Goal: Transaction & Acquisition: Purchase product/service

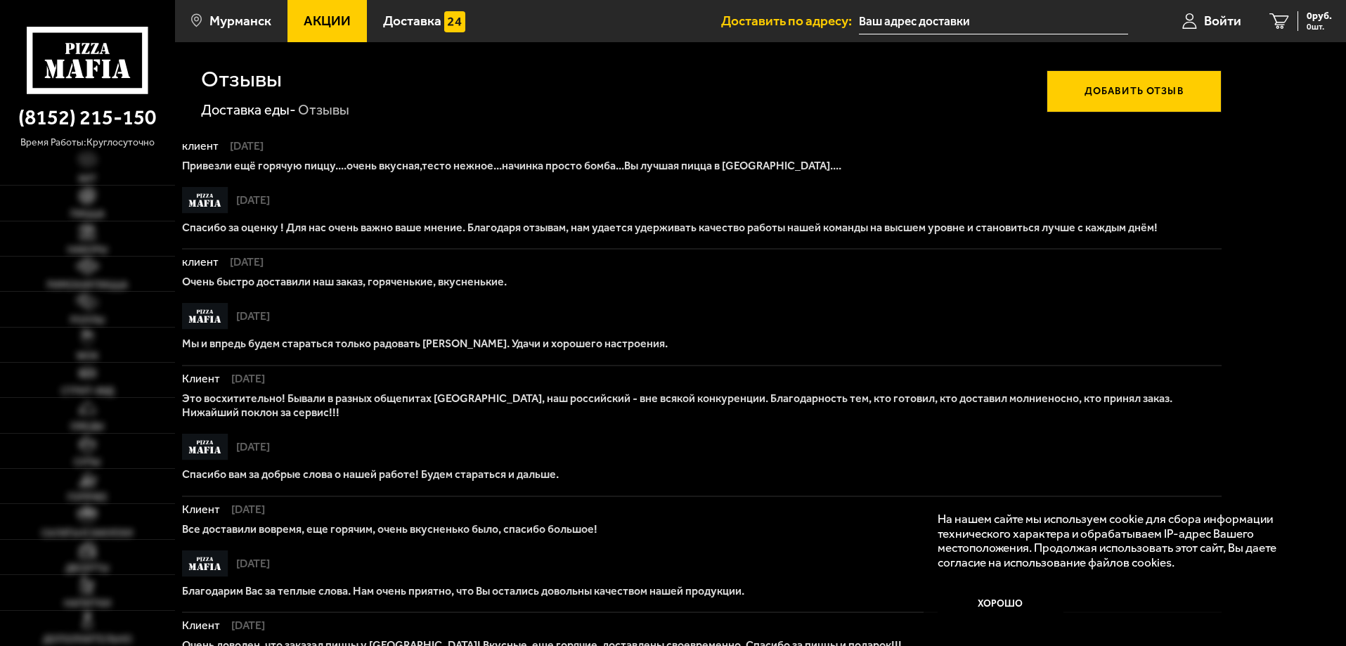
click at [69, 56] on icon at bounding box center [87, 60] width 121 height 67
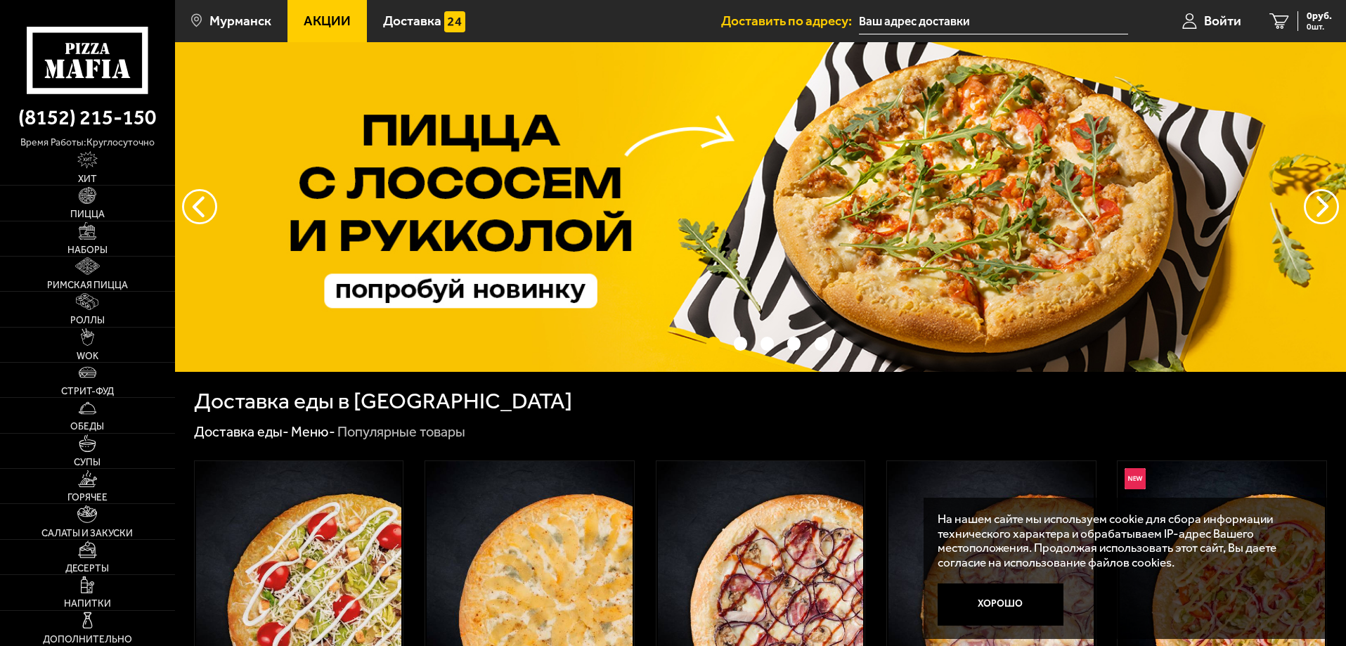
scroll to position [211, 0]
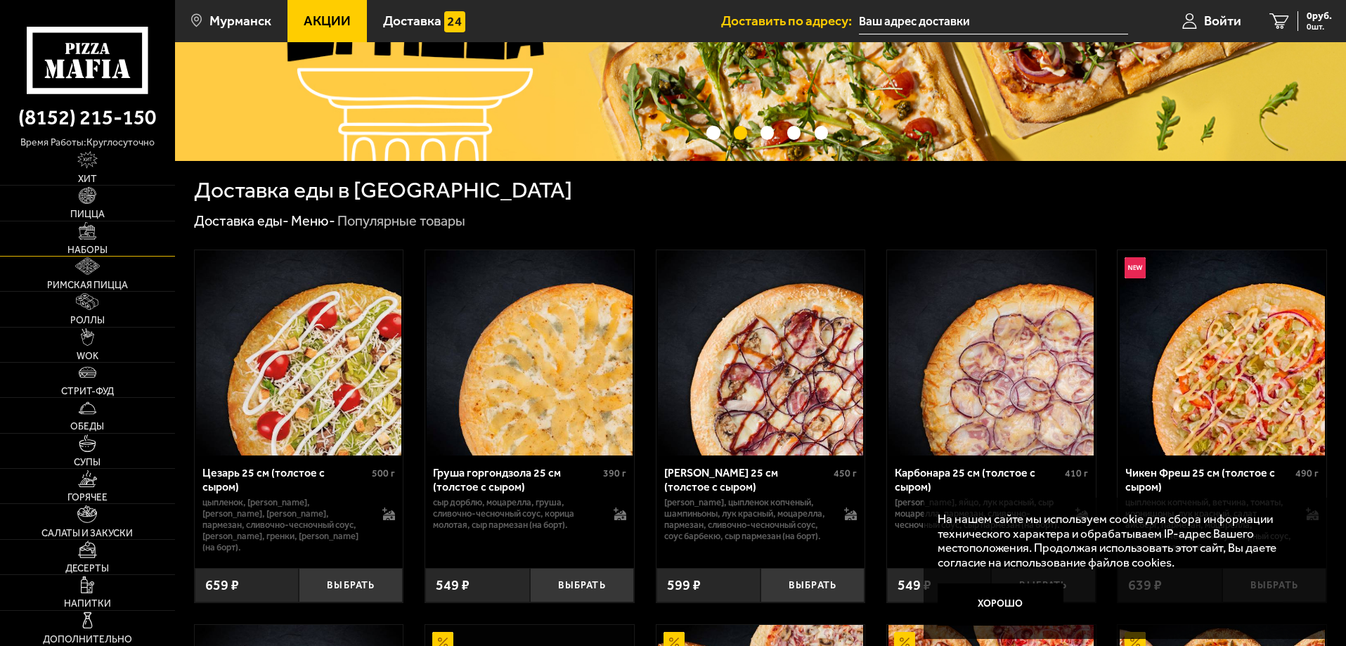
click at [84, 246] on span "Наборы" at bounding box center [87, 250] width 40 height 10
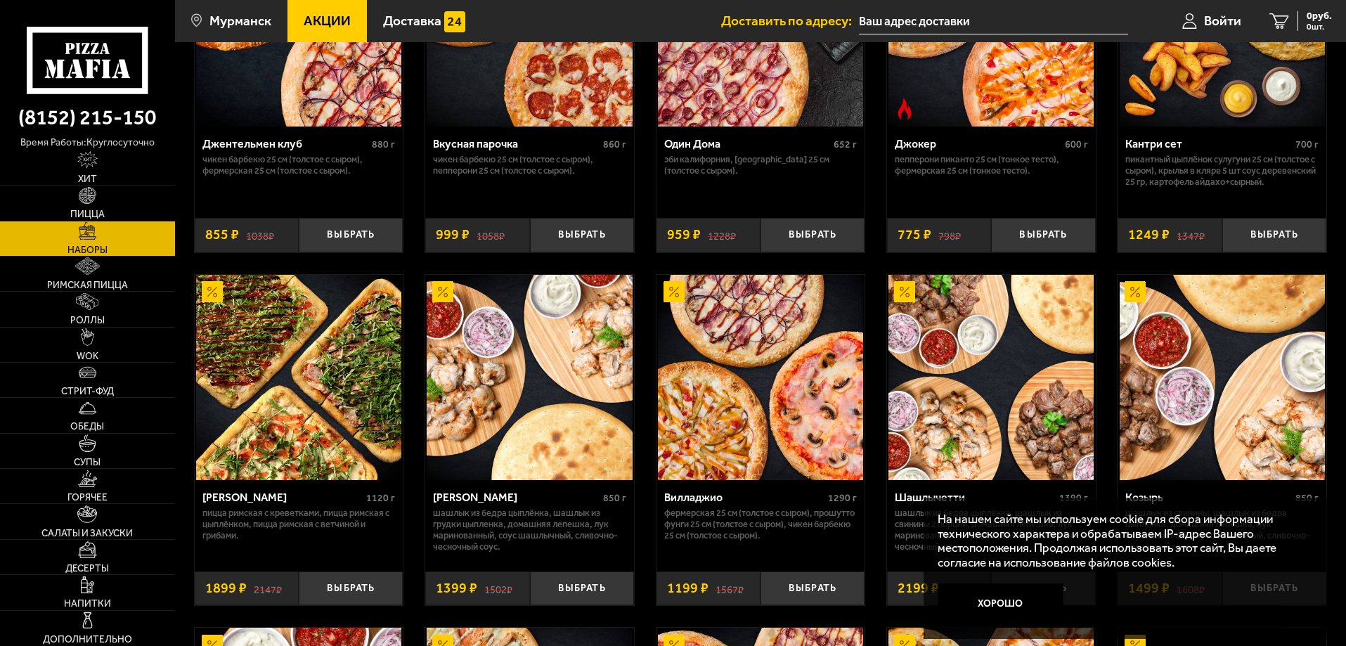
scroll to position [352, 0]
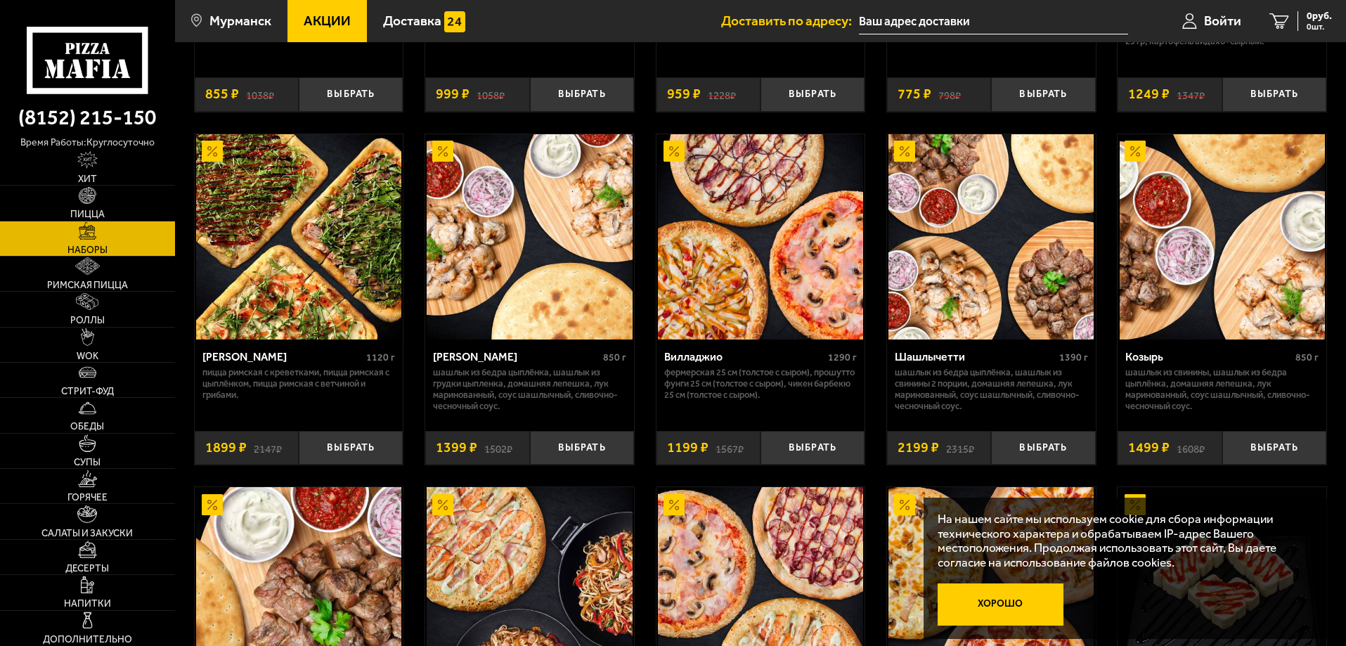
click at [1014, 600] on button "Хорошо" at bounding box center [1001, 605] width 127 height 42
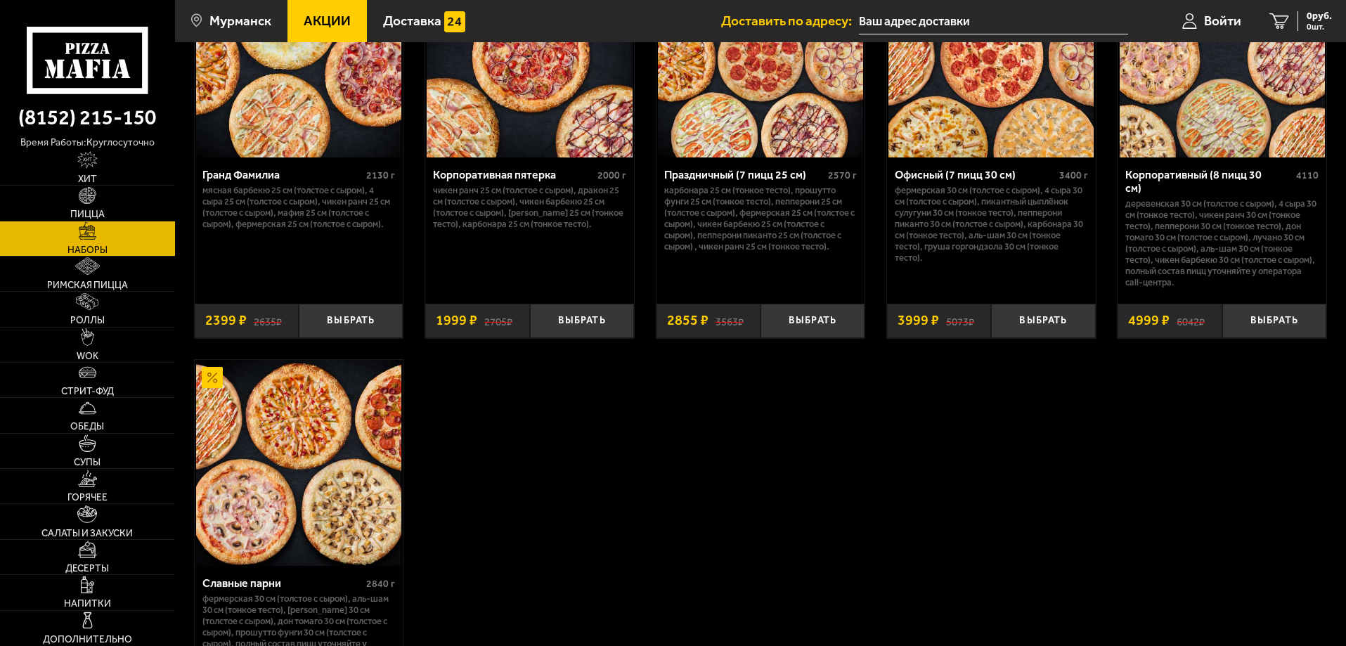
scroll to position [2179, 0]
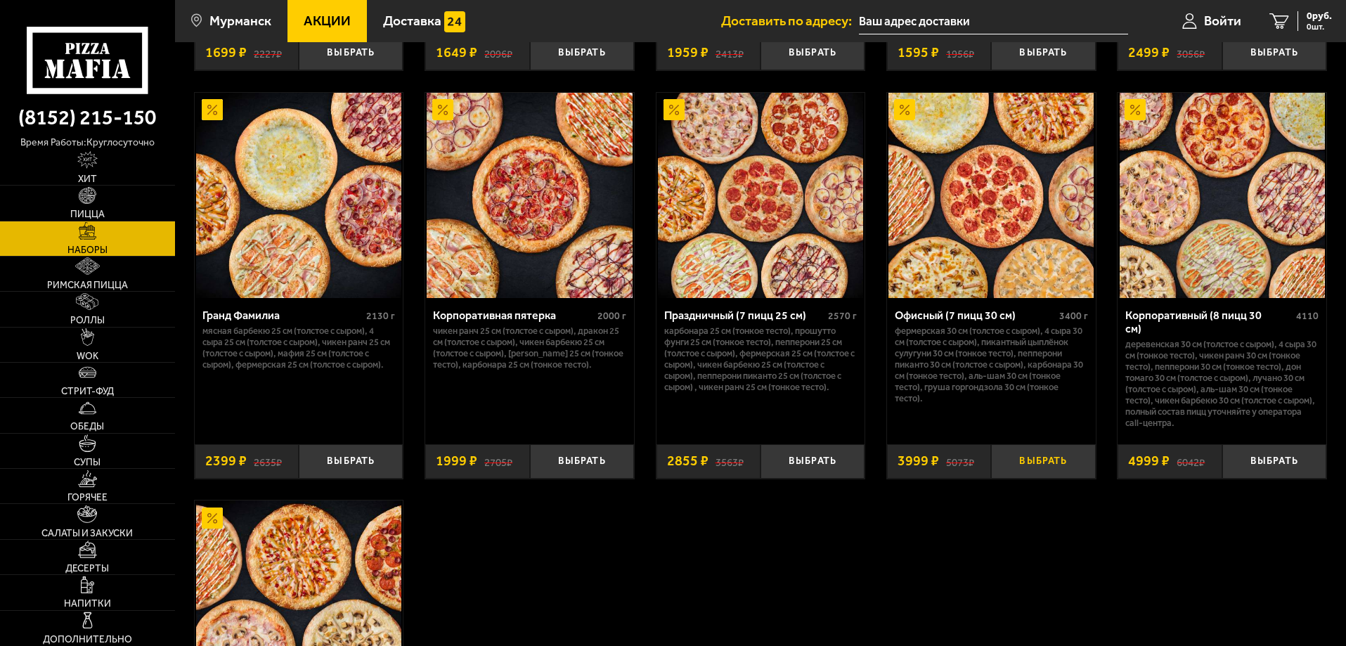
click at [1062, 456] on button "Выбрать" at bounding box center [1043, 461] width 104 height 34
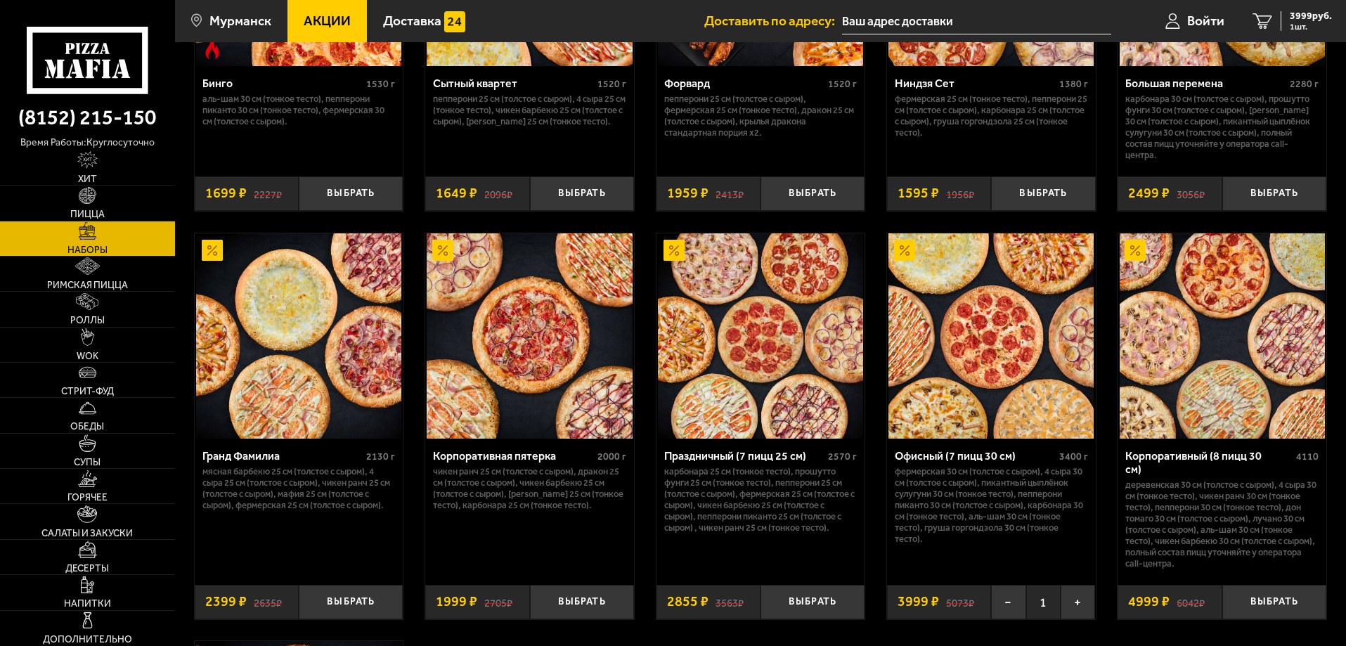
scroll to position [2109, 0]
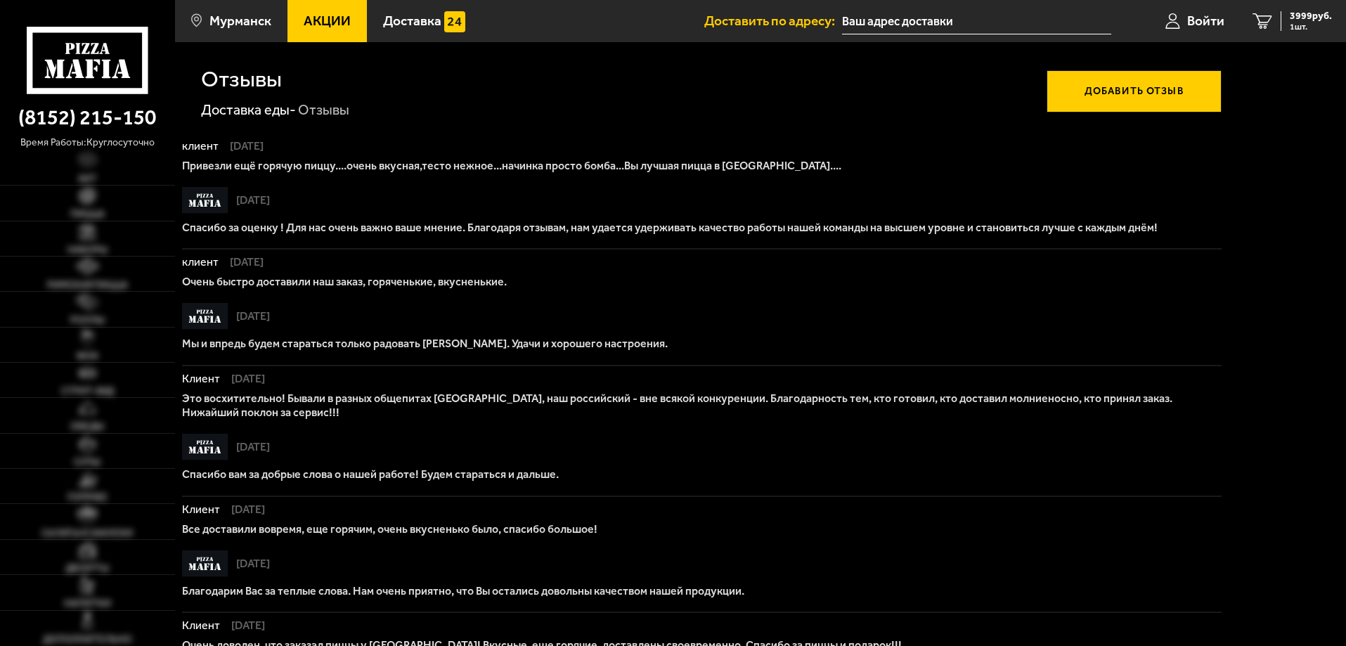
click at [82, 56] on icon at bounding box center [87, 60] width 121 height 67
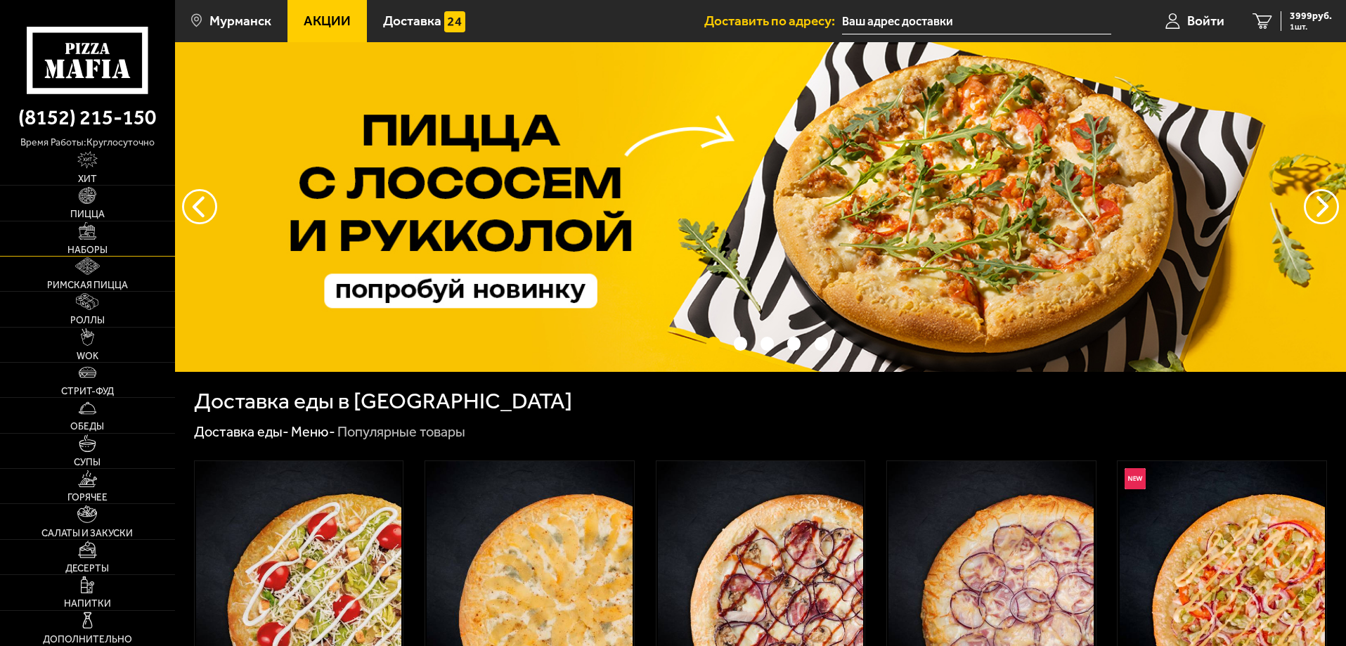
click at [83, 252] on span "Наборы" at bounding box center [87, 250] width 40 height 10
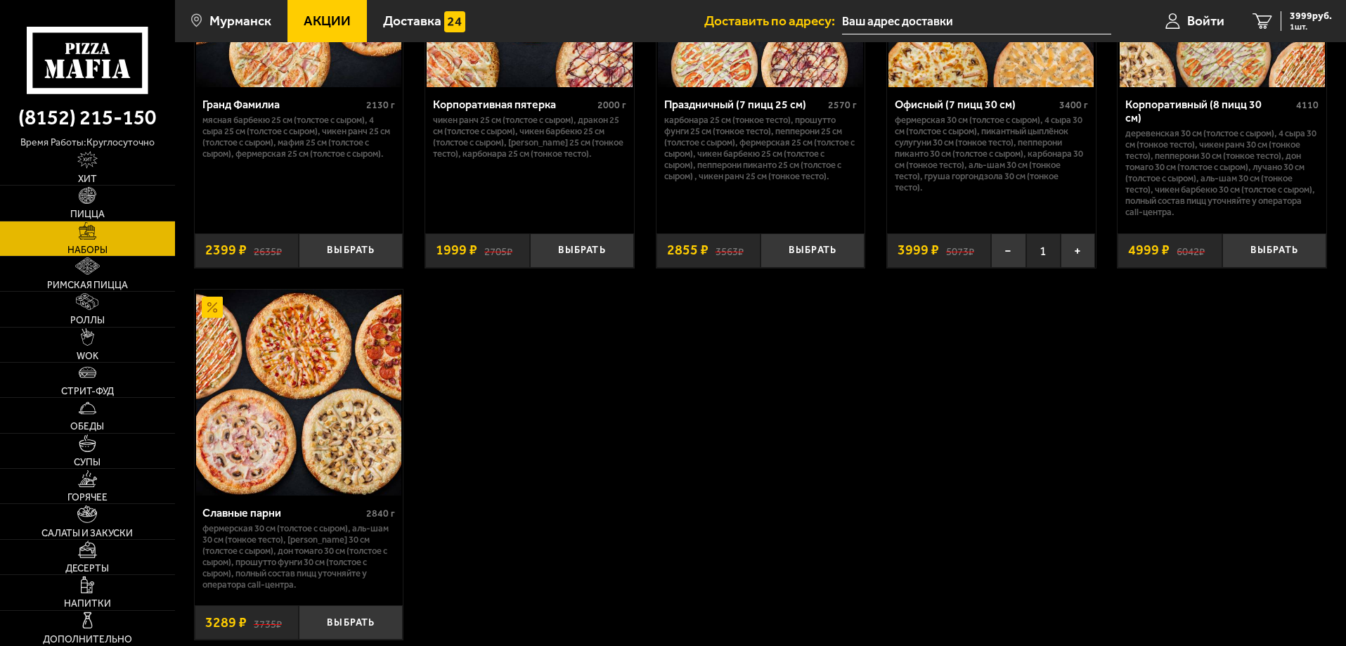
scroll to position [2461, 0]
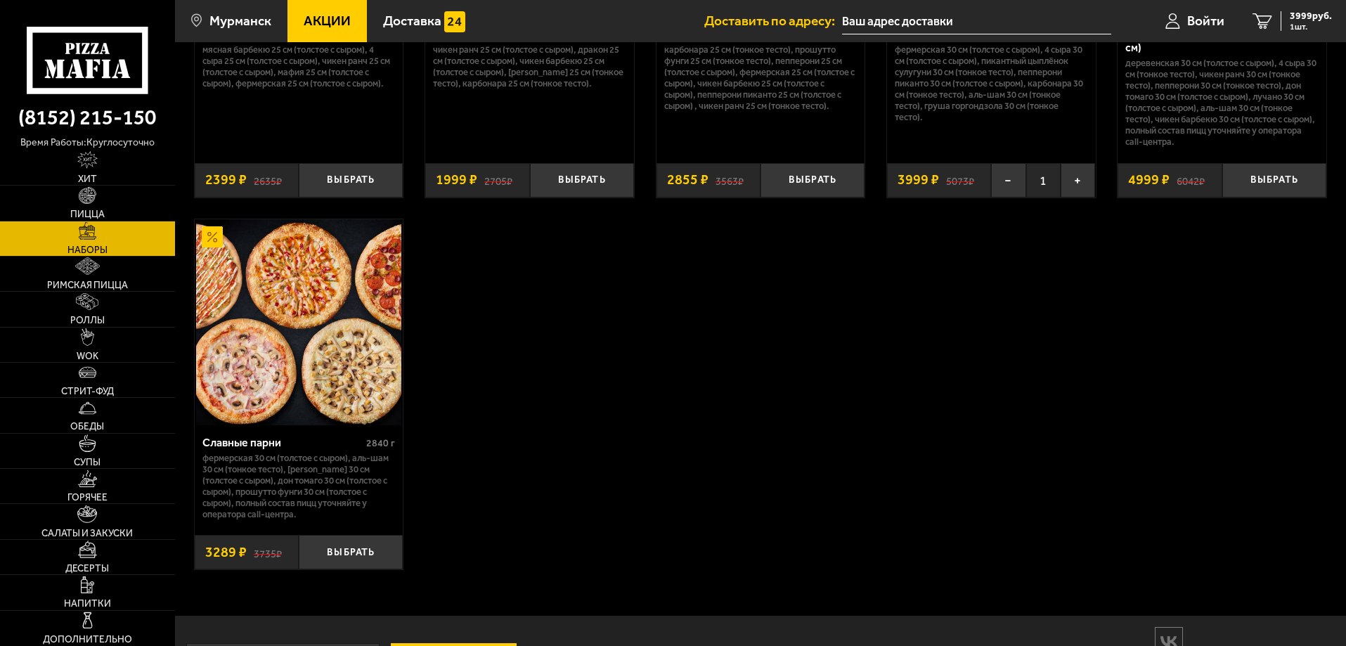
click at [356, 330] on img at bounding box center [298, 321] width 205 height 205
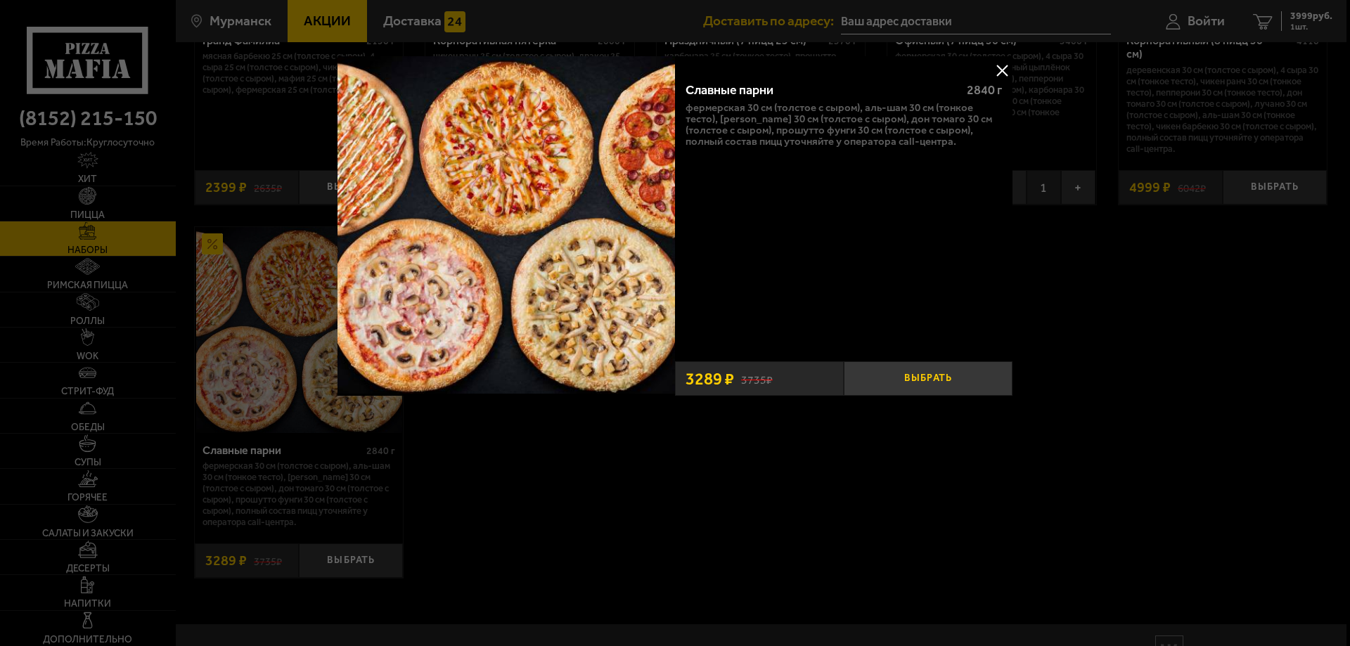
click at [954, 372] on button "Выбрать" at bounding box center [928, 378] width 169 height 34
click at [976, 372] on button "+" at bounding box center [984, 378] width 56 height 34
click at [1000, 69] on button at bounding box center [1001, 70] width 21 height 21
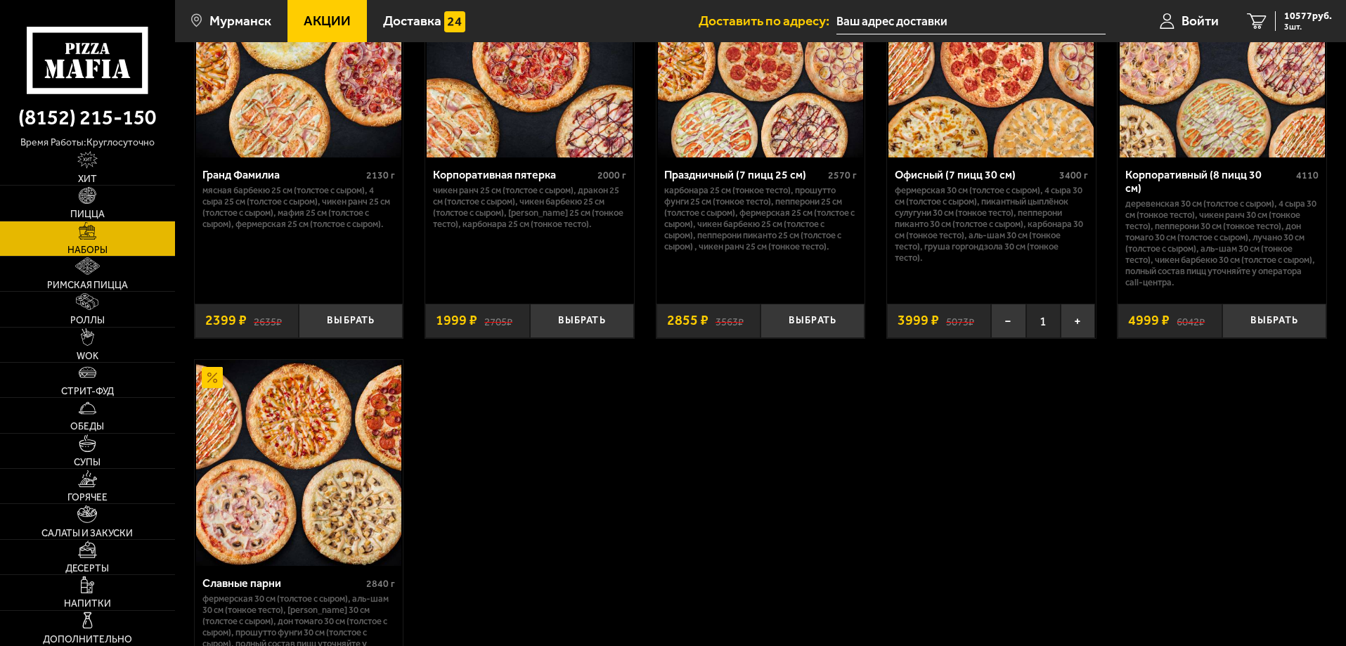
scroll to position [2461, 0]
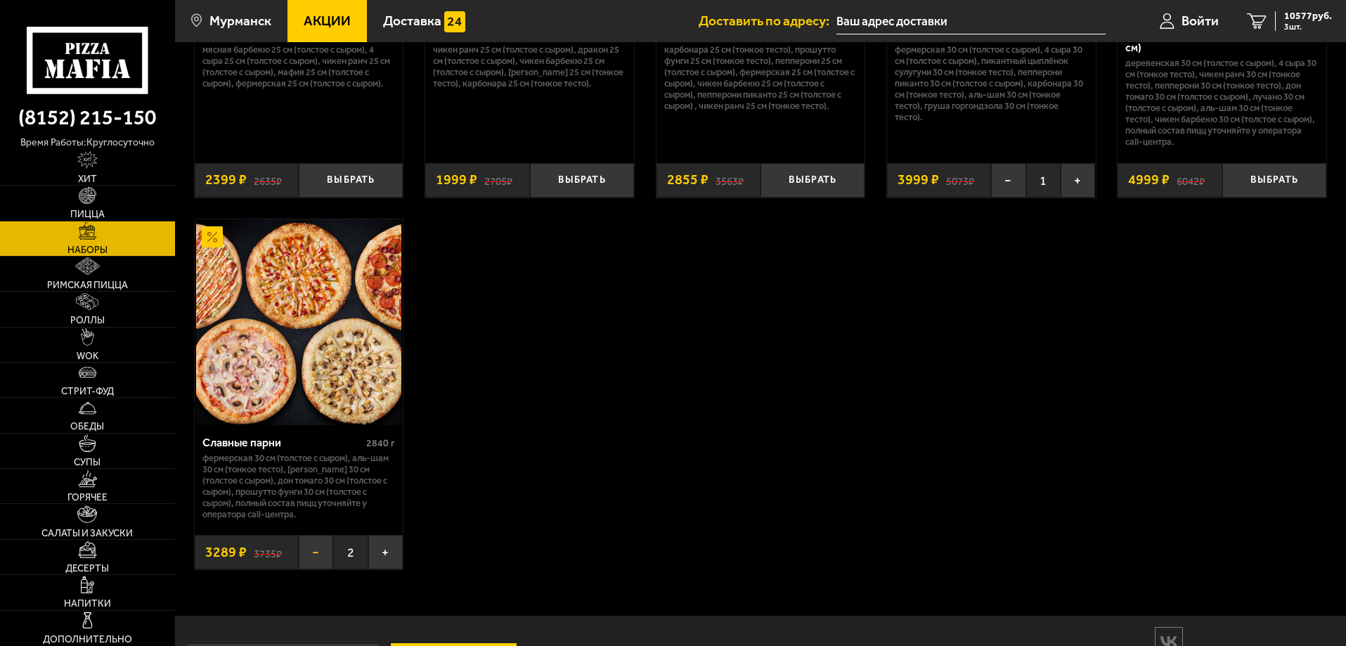
click at [318, 544] on button "−" at bounding box center [316, 552] width 34 height 34
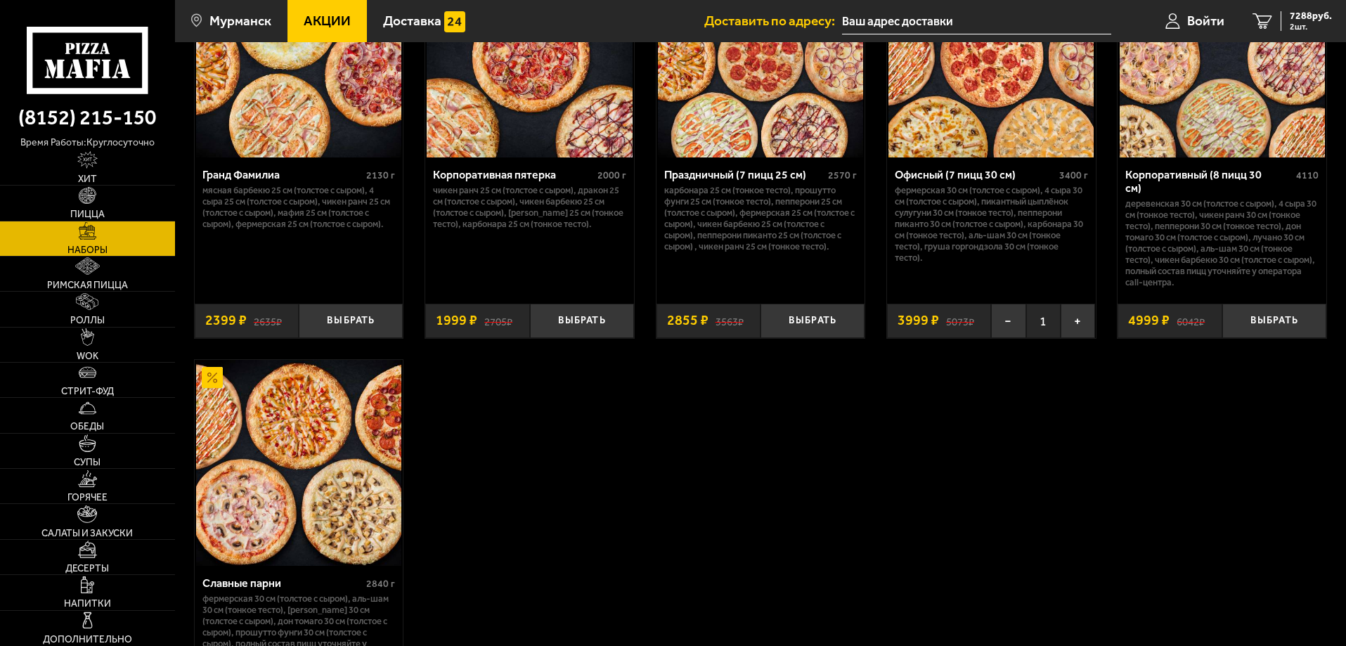
scroll to position [2250, 0]
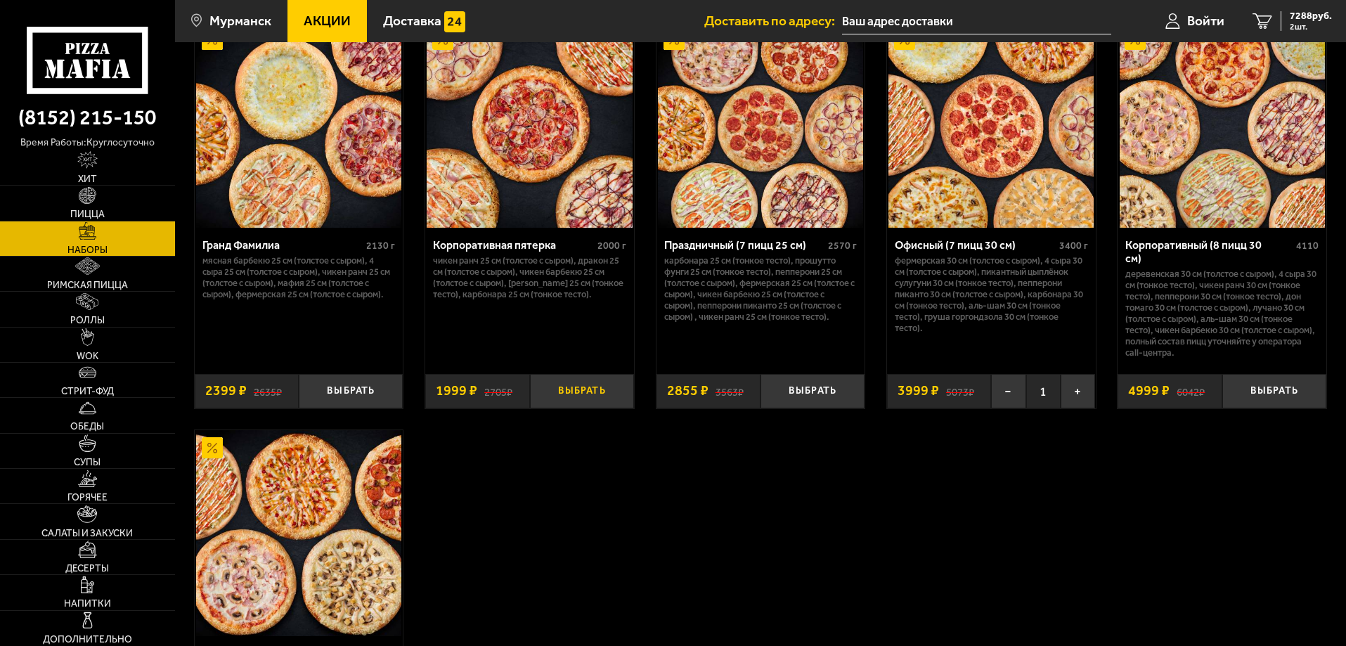
click at [558, 385] on button "Выбрать" at bounding box center [582, 391] width 104 height 34
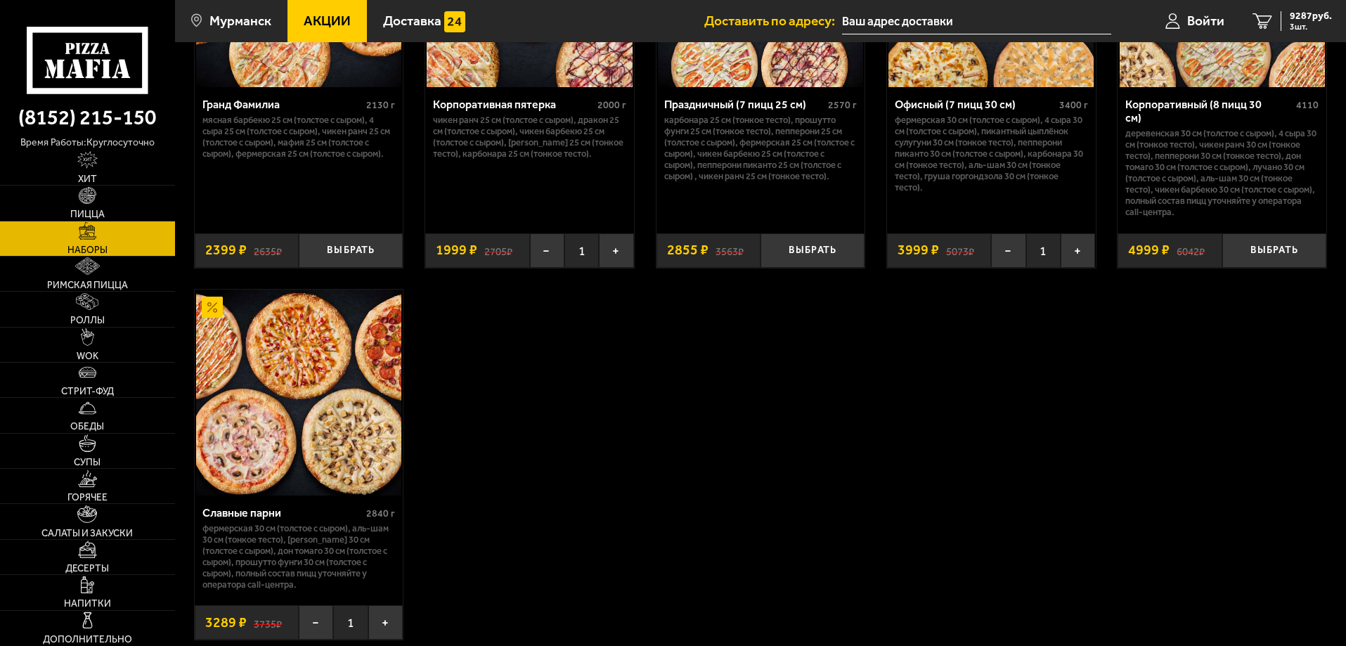
scroll to position [2320, 0]
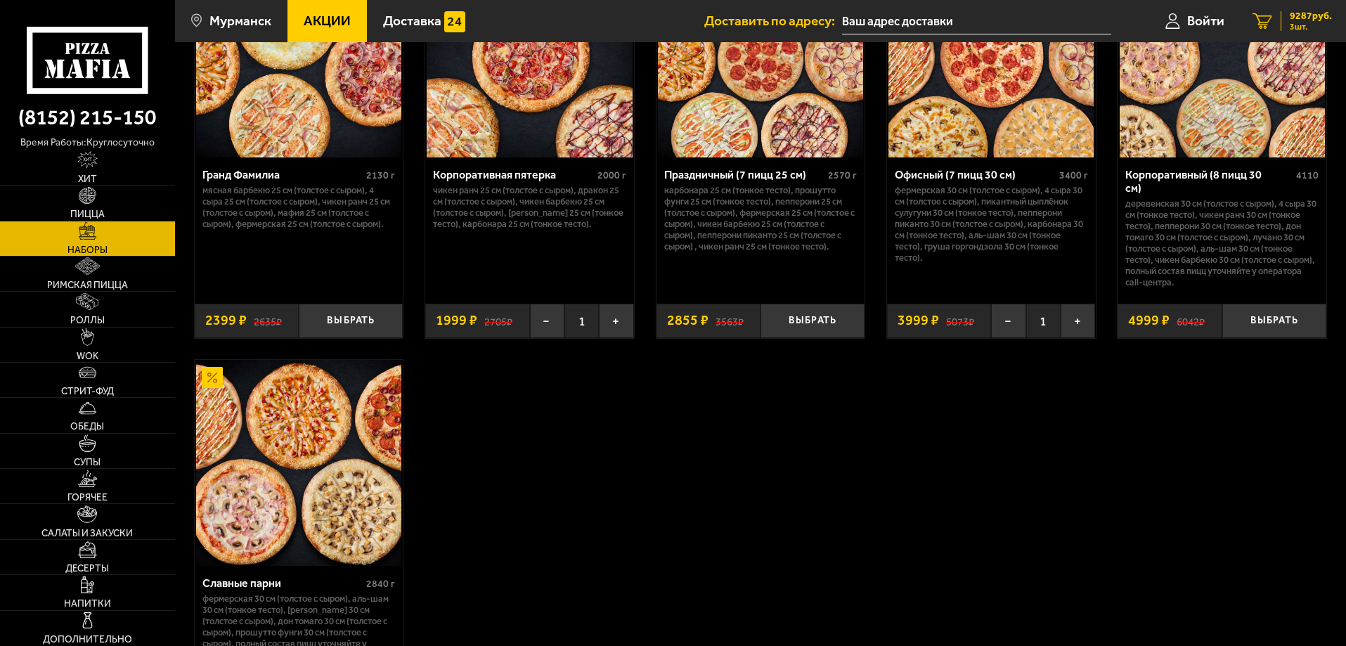
click at [1306, 22] on span "3 шт." at bounding box center [1311, 26] width 42 height 8
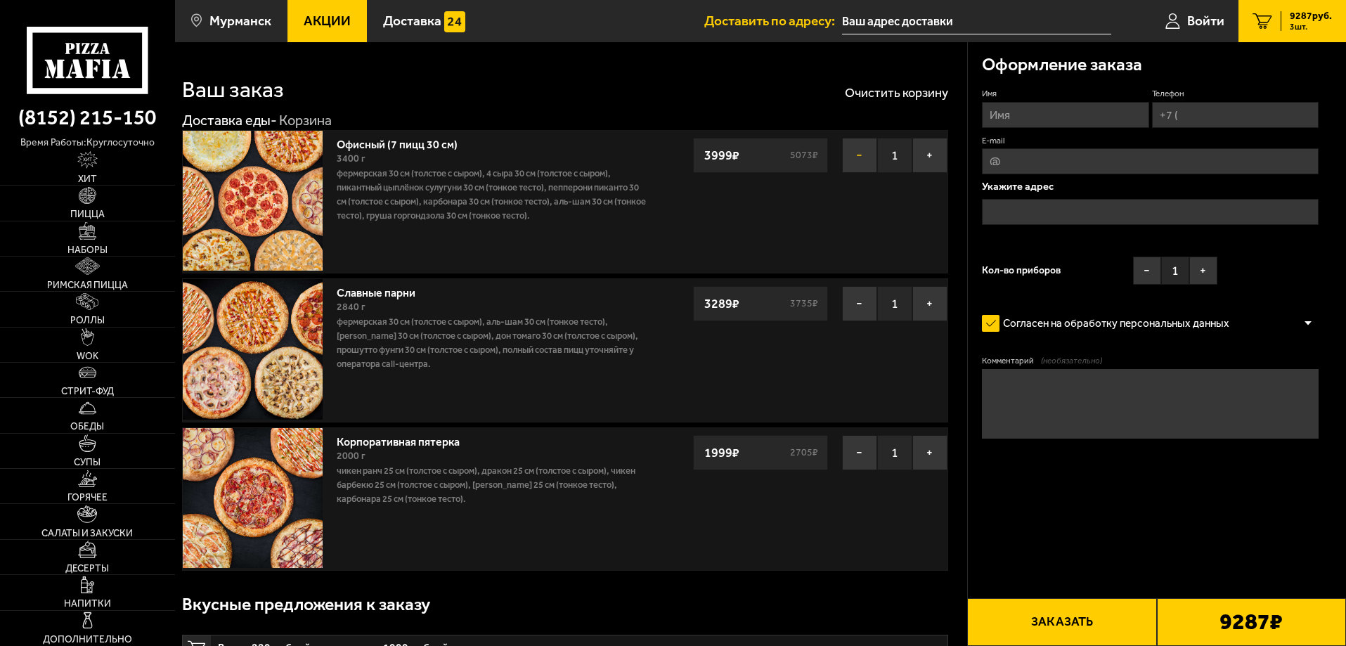
click at [866, 157] on button "−" at bounding box center [859, 155] width 35 height 35
